Goal: Task Accomplishment & Management: Use online tool/utility

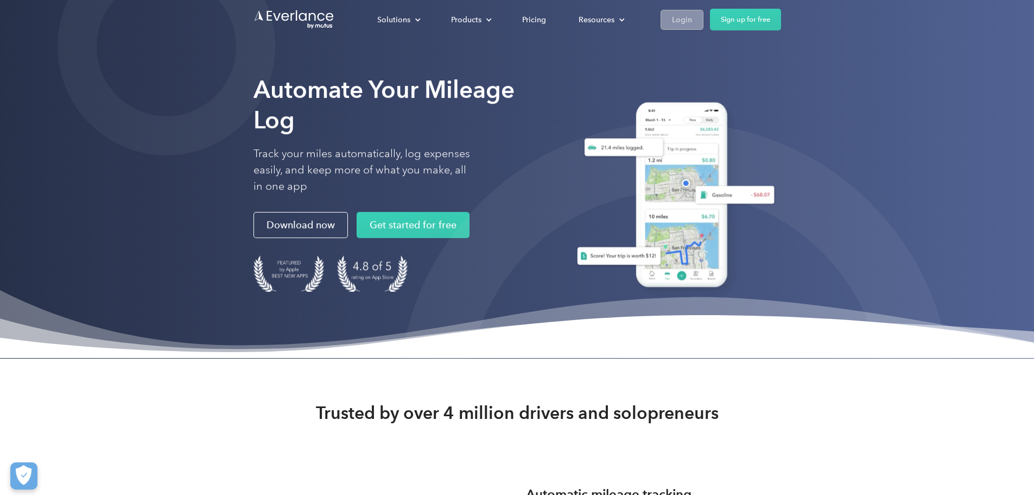
click at [692, 15] on div "Login" at bounding box center [682, 20] width 20 height 14
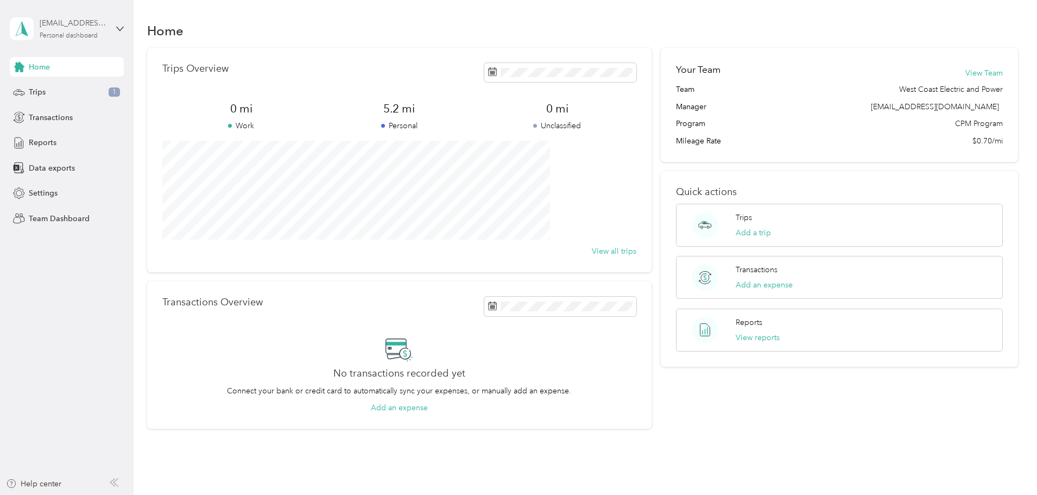
click at [94, 24] on div "[EMAIL_ADDRESS][DOMAIN_NAME]" at bounding box center [74, 22] width 68 height 11
click at [69, 86] on div "Team dashboard" at bounding box center [49, 89] width 58 height 11
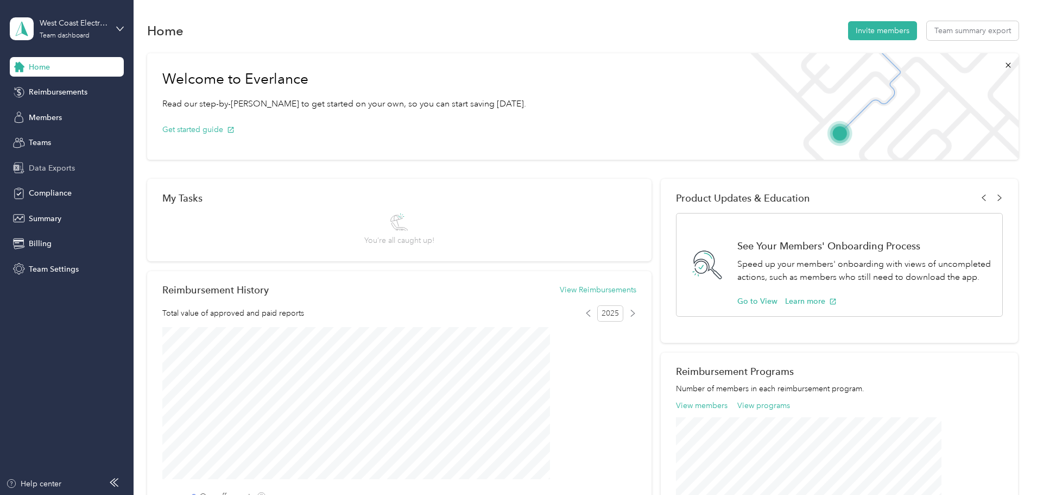
click at [68, 173] on span "Data Exports" at bounding box center [52, 167] width 46 height 11
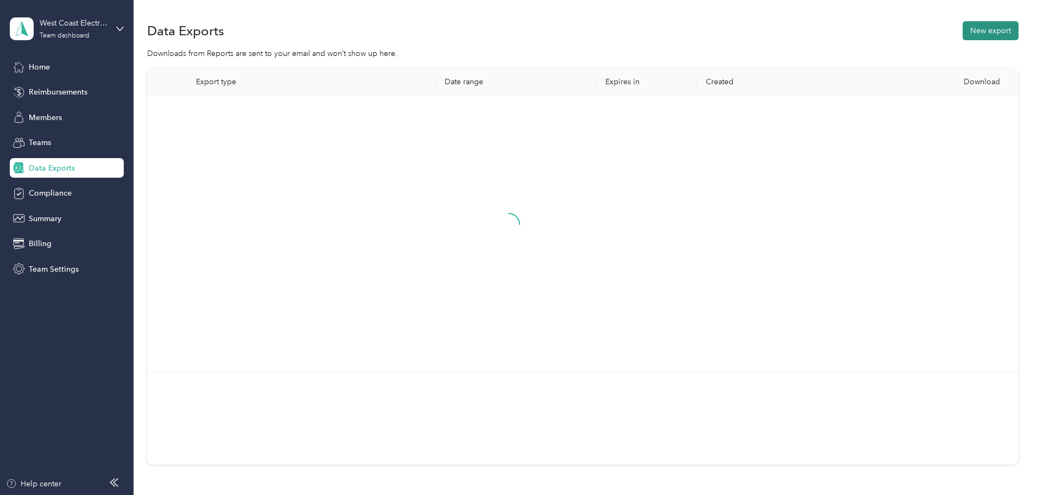
click at [962, 29] on button "New export" at bounding box center [990, 30] width 56 height 19
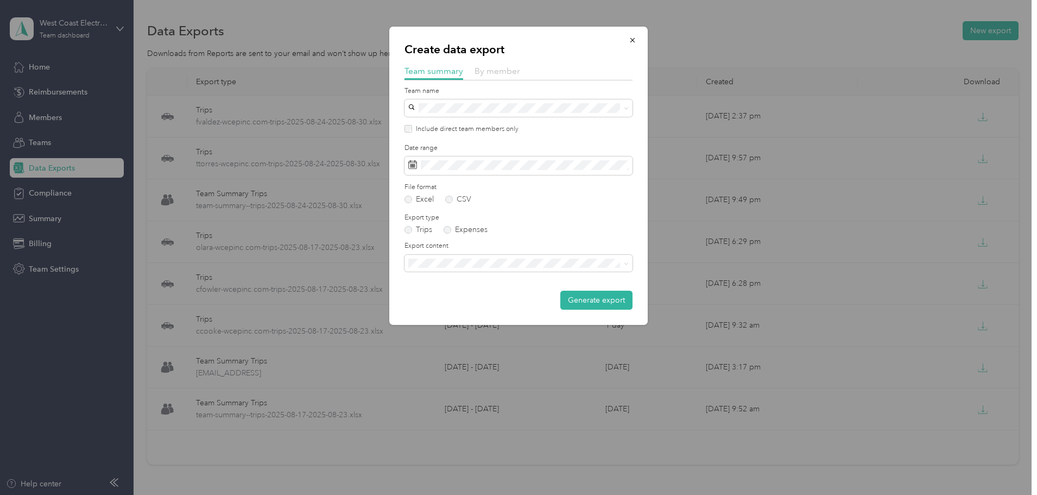
click at [508, 69] on span "By member" at bounding box center [497, 71] width 46 height 10
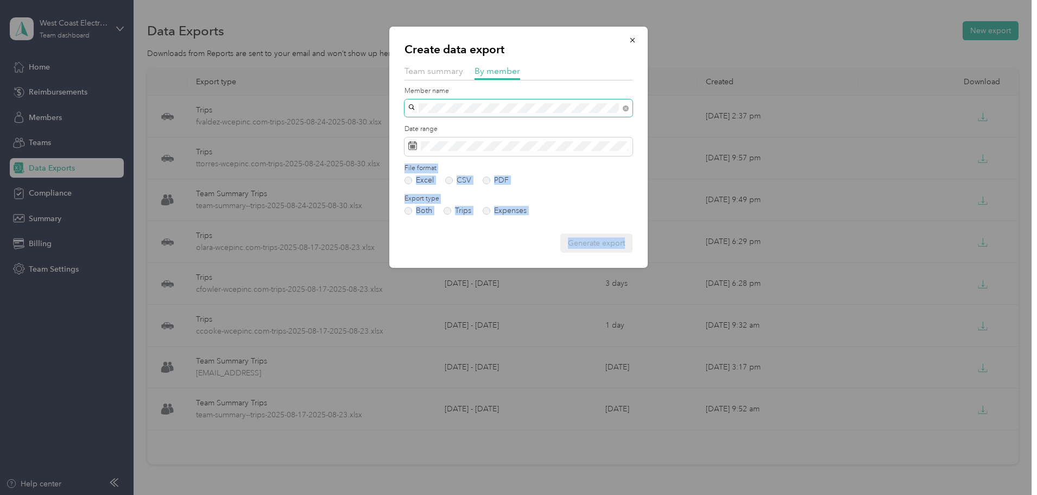
drag, startPoint x: 481, startPoint y: 126, endPoint x: 472, endPoint y: 114, distance: 15.9
click at [440, 147] on span "[PERSON_NAME]" at bounding box center [442, 145] width 60 height 9
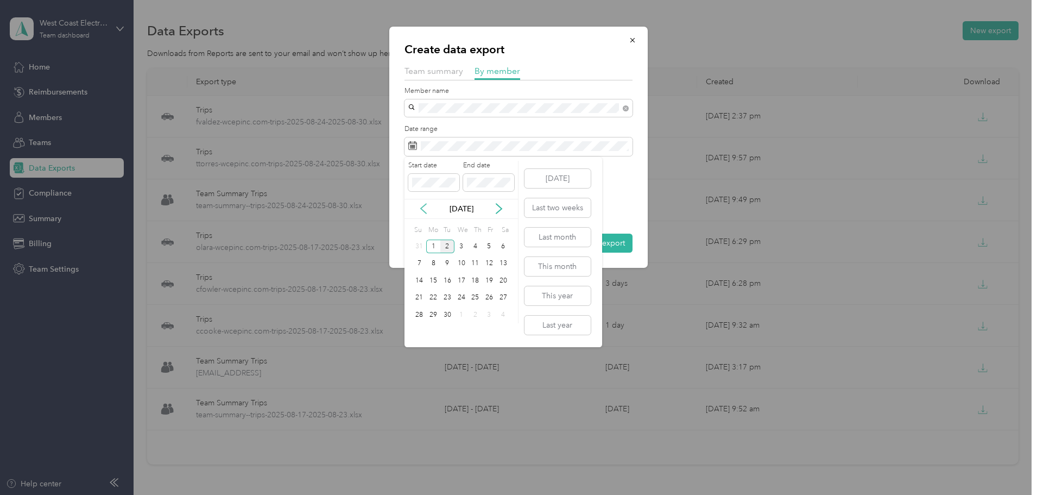
click at [422, 210] on icon at bounding box center [423, 209] width 5 height 10
click at [416, 314] on div "24" at bounding box center [420, 315] width 14 height 14
click at [504, 314] on div "30" at bounding box center [503, 315] width 14 height 14
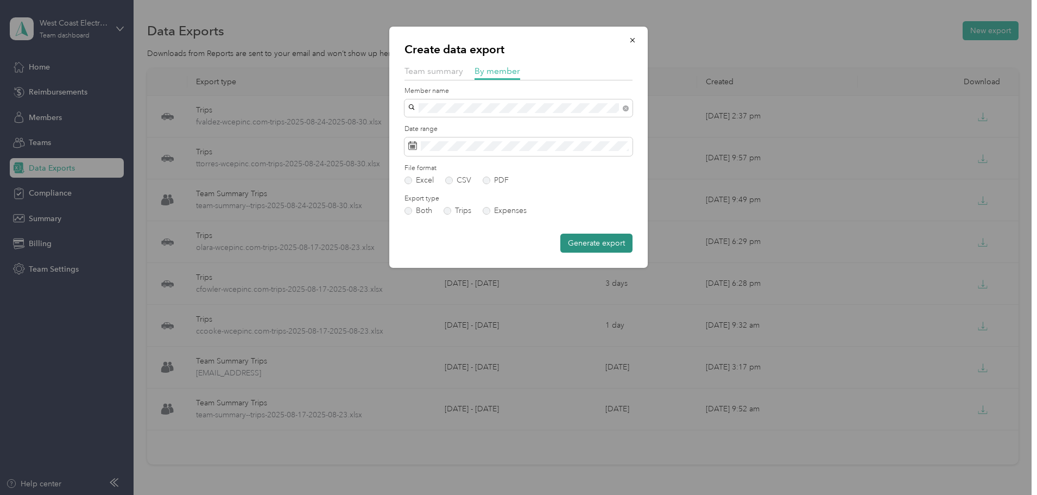
click at [603, 240] on button "Generate export" at bounding box center [596, 242] width 72 height 19
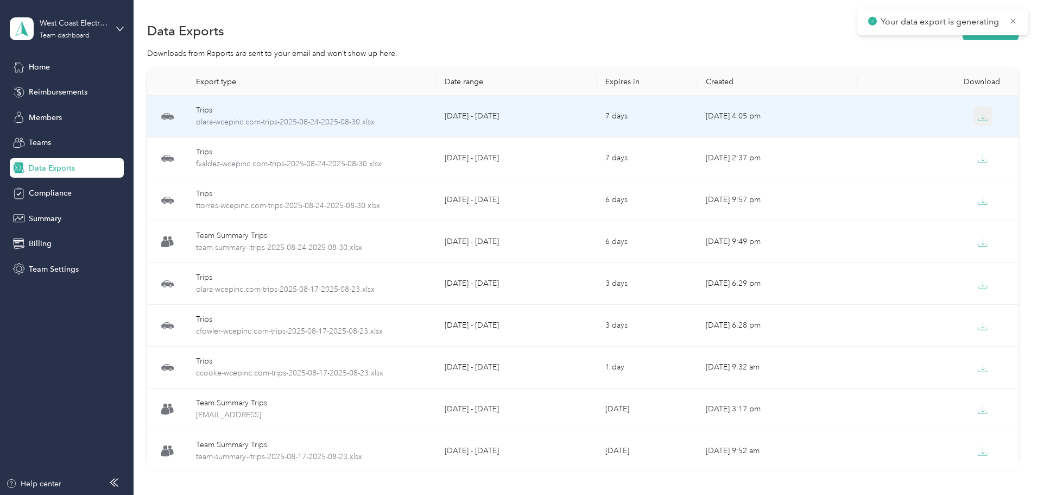
click at [973, 116] on button "button" at bounding box center [983, 116] width 20 height 20
